Goal: Task Accomplishment & Management: Manage account settings

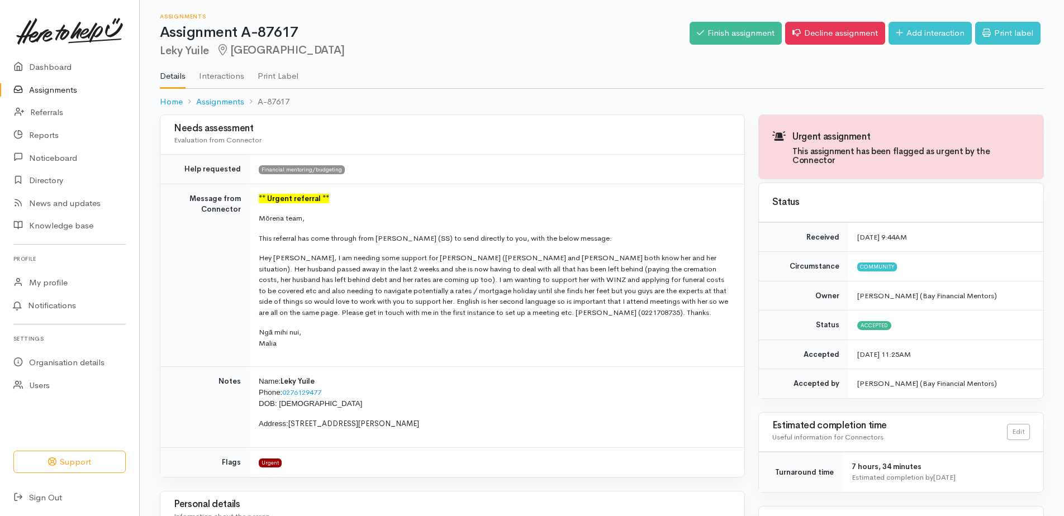
drag, startPoint x: 425, startPoint y: 428, endPoint x: 259, endPoint y: 198, distance: 283.8
click at [259, 198] on tbody "Help requested Financial mentoring/budgeting Message from Connector ** Urgent r…" at bounding box center [452, 316] width 584 height 322
copy tbody "** Urgent referral ** Mōrena team, This referral has come through from Melissa …"
click at [373, 371] on td "Name: Leky Yuile Phone: 0276129477 DOB: 26/02/1960 Address: 82A Jonathon Street…" at bounding box center [497, 407] width 494 height 81
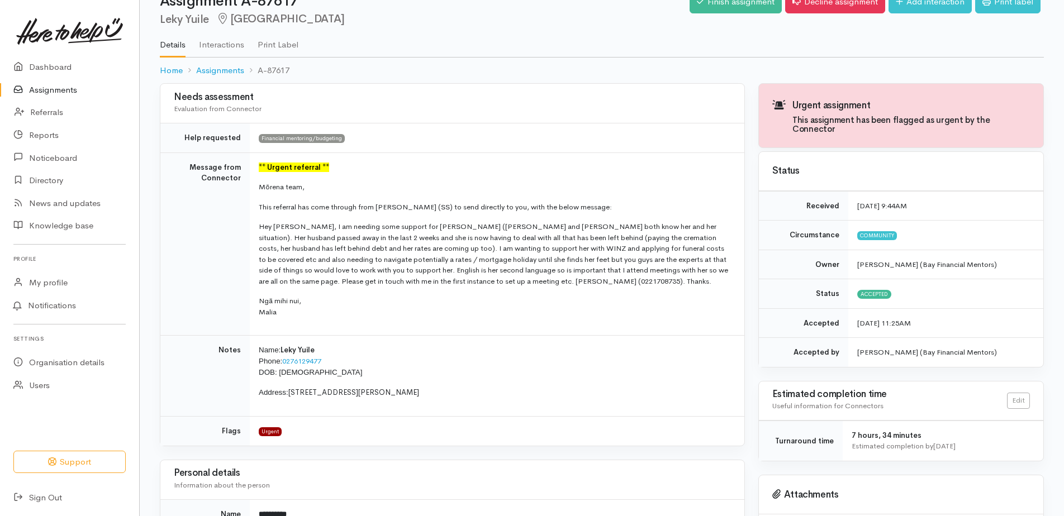
scroll to position [56, 0]
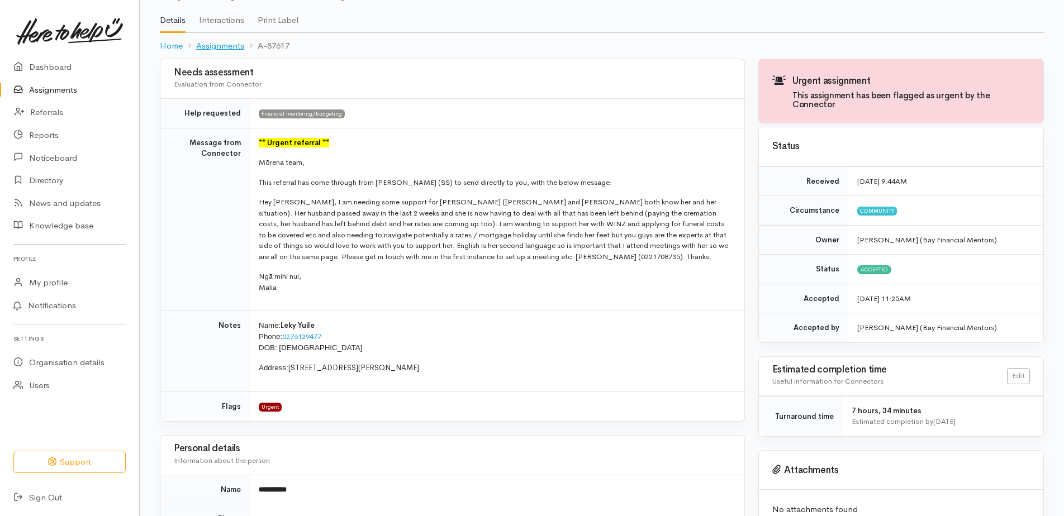
click at [222, 45] on link "Assignments" at bounding box center [220, 46] width 48 height 13
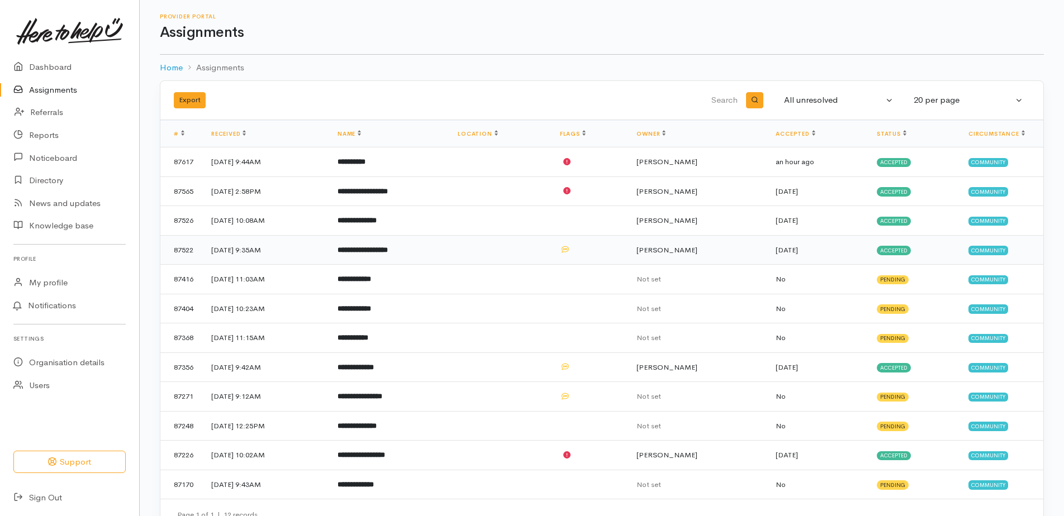
click at [388, 248] on b "**********" at bounding box center [362, 249] width 50 height 7
drag, startPoint x: 424, startPoint y: 248, endPoint x: 386, endPoint y: 250, distance: 37.5
click at [386, 250] on b "**********" at bounding box center [362, 249] width 50 height 7
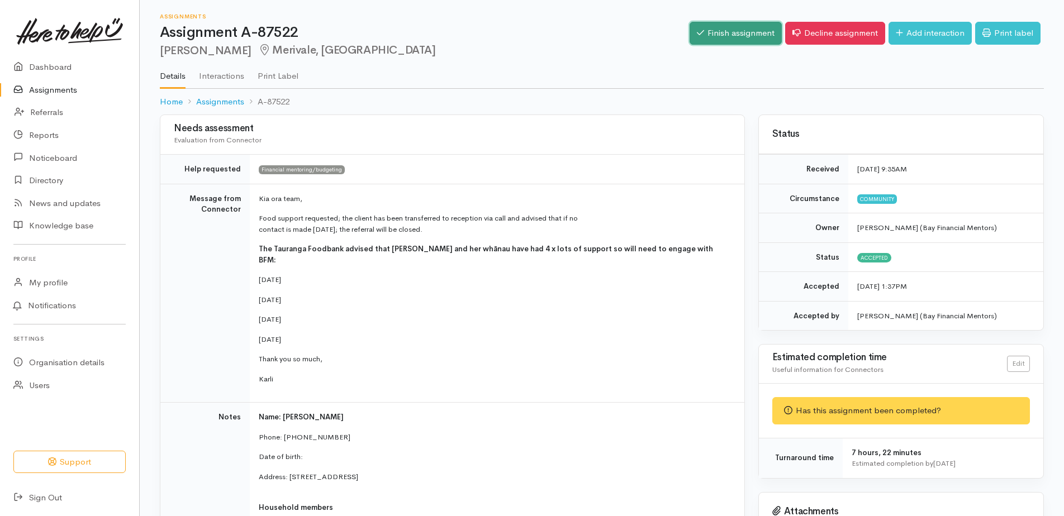
click at [721, 27] on link "Finish assignment" at bounding box center [735, 33] width 92 height 23
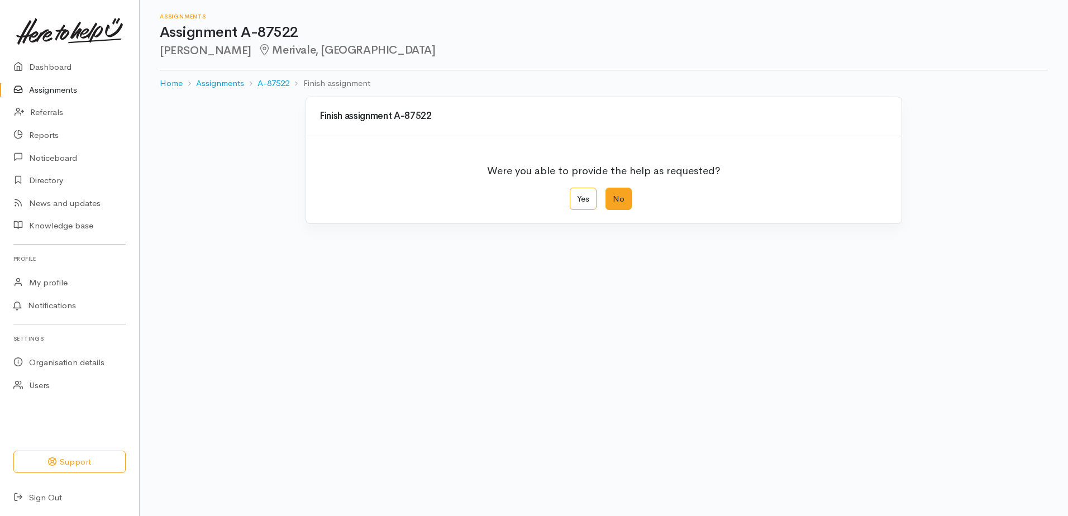
click at [609, 197] on label "No" at bounding box center [619, 199] width 26 height 23
click at [609, 195] on input "No" at bounding box center [609, 191] width 7 height 7
radio input "true"
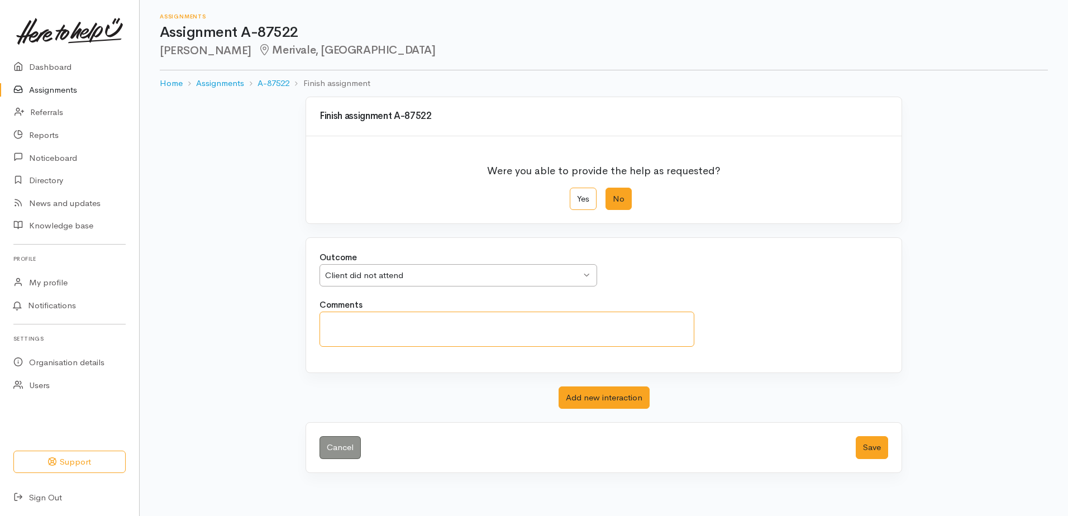
click at [362, 324] on textarea "Comments" at bounding box center [507, 329] width 375 height 35
drag, startPoint x: 441, startPoint y: 325, endPoint x: 316, endPoint y: 325, distance: 124.6
click at [316, 325] on div "Comments Booked and did not show up" at bounding box center [507, 323] width 388 height 48
type textarea "Booked and did not show up"
click at [866, 446] on button "Save" at bounding box center [872, 447] width 32 height 23
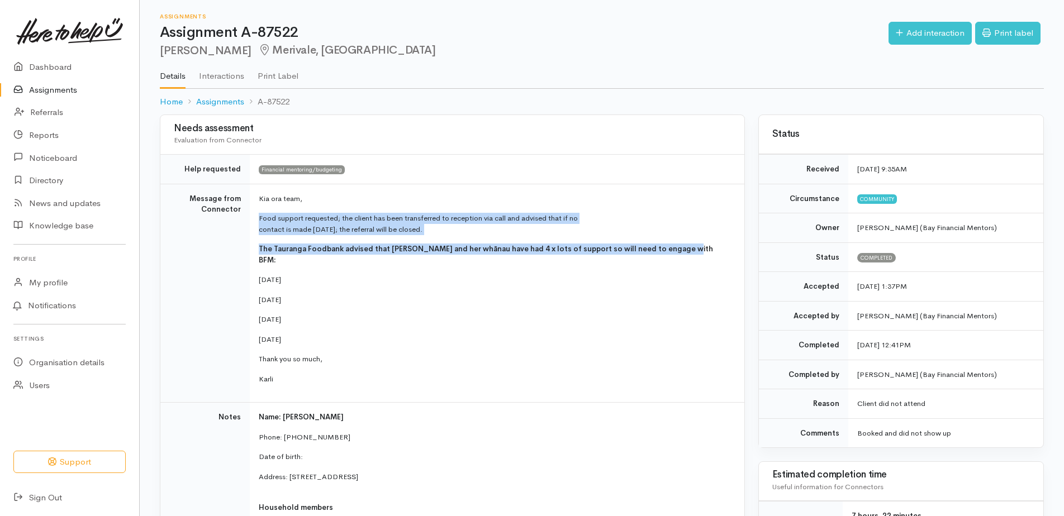
drag, startPoint x: 256, startPoint y: 215, endPoint x: 674, endPoint y: 253, distance: 419.6
click at [674, 253] on td "Kia ora team, Food support requested; the client has been transferred to recept…" at bounding box center [497, 293] width 494 height 219
drag, startPoint x: 674, startPoint y: 253, endPoint x: 593, endPoint y: 252, distance: 81.0
copy td "Food support requested; the client has been transferred to reception via call a…"
